Goal: Information Seeking & Learning: Learn about a topic

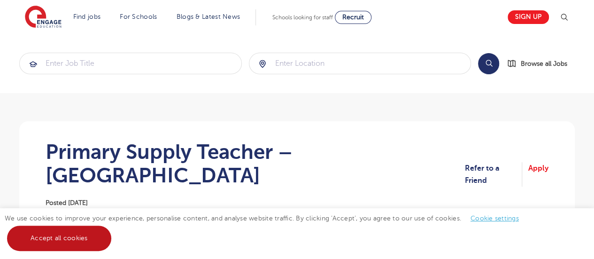
click at [68, 234] on link "Accept all cookies" at bounding box center [59, 238] width 104 height 25
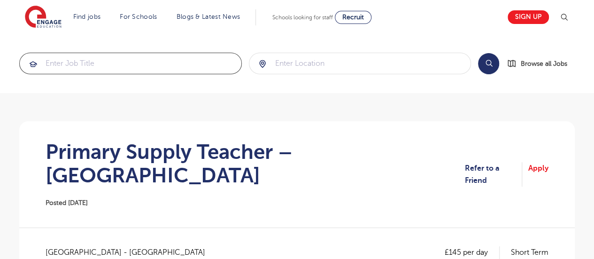
click at [66, 61] on input "search" at bounding box center [131, 63] width 222 height 21
type input "class teacher"
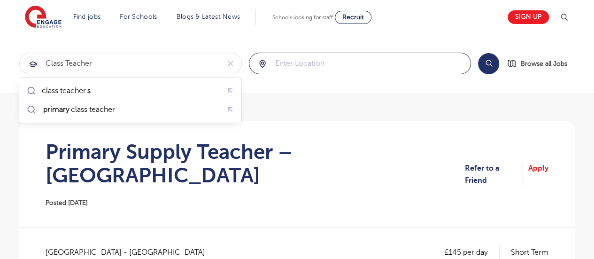
click at [306, 58] on input "search" at bounding box center [360, 63] width 222 height 21
type input "sm4"
click at [492, 61] on button "Search" at bounding box center [488, 63] width 21 height 21
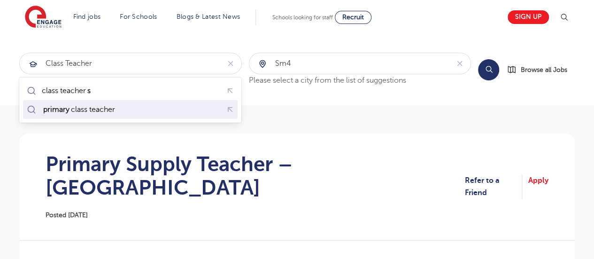
click at [89, 106] on div "primary class teacher" at bounding box center [78, 109] width 73 height 9
type input "primary class teacher"
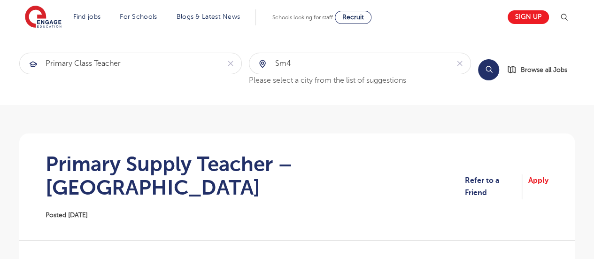
click at [490, 69] on button "Search" at bounding box center [488, 69] width 21 height 21
click at [307, 64] on input "sm4" at bounding box center [349, 63] width 200 height 21
type input "s"
type input "l"
type input "south west london"
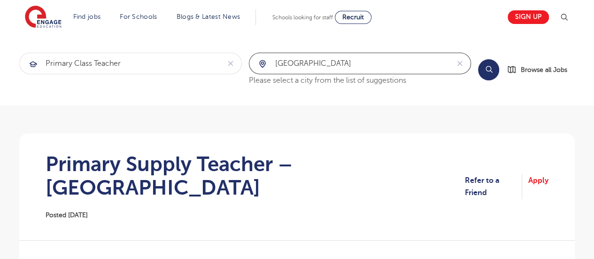
click button "Submit" at bounding box center [0, 0] width 0 height 0
click at [489, 71] on button "Search" at bounding box center [488, 69] width 21 height 21
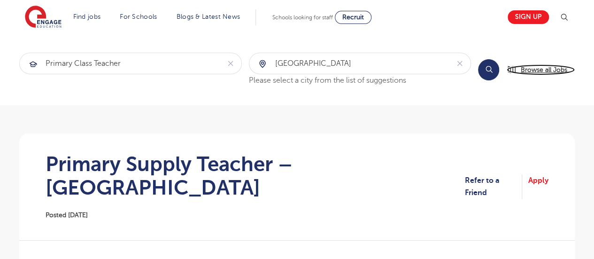
click at [550, 68] on span "Browse all Jobs" at bounding box center [544, 69] width 47 height 11
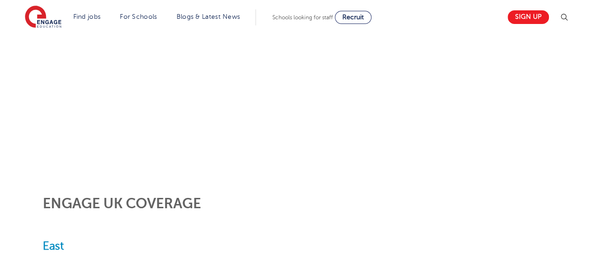
scroll to position [241, 0]
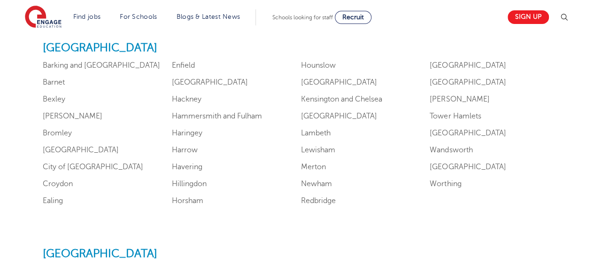
scroll to position [613, 0]
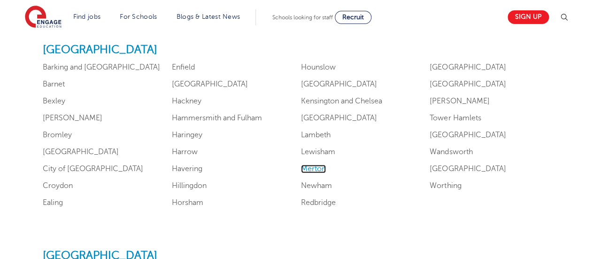
click at [310, 169] on link "Merton" at bounding box center [313, 168] width 25 height 8
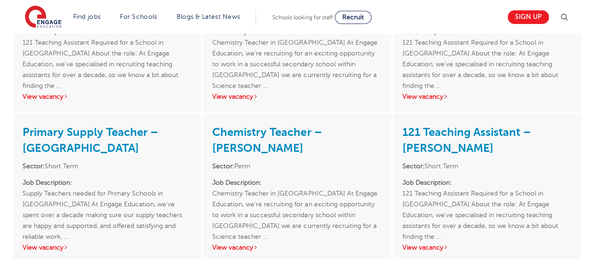
scroll to position [1840, 0]
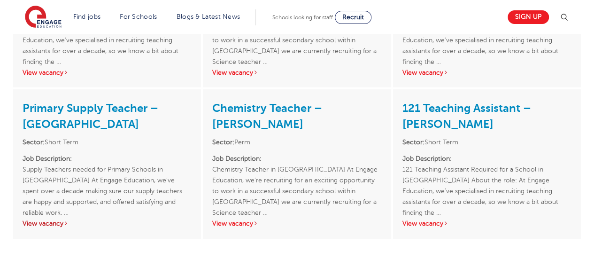
click at [42, 220] on link "View vacancy" at bounding box center [46, 223] width 46 height 7
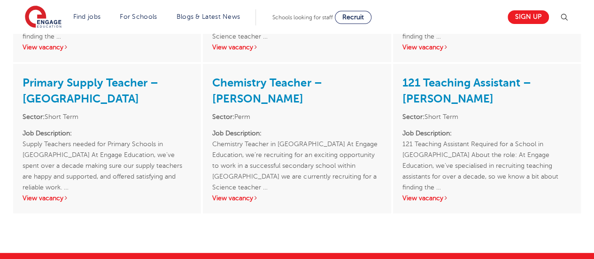
scroll to position [1846, 0]
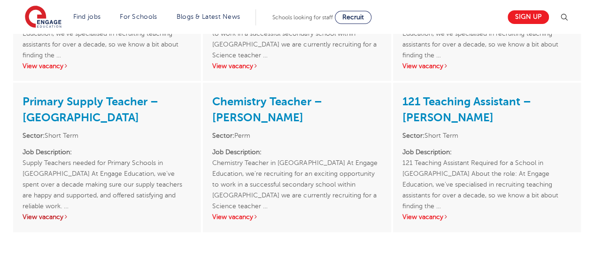
click at [39, 214] on link "View vacancy" at bounding box center [46, 216] width 46 height 7
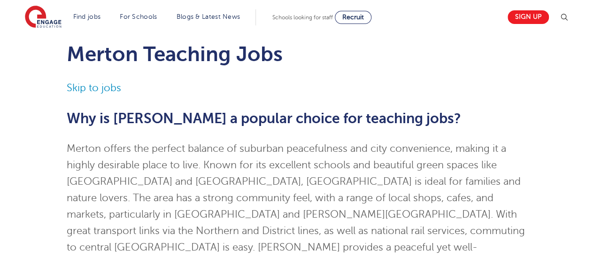
scroll to position [15, 0]
